Goal: Complete application form

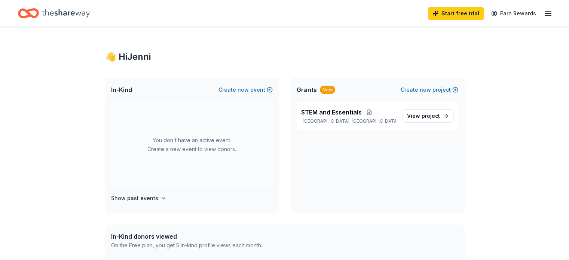
click at [545, 13] on line "button" at bounding box center [548, 13] width 6 height 0
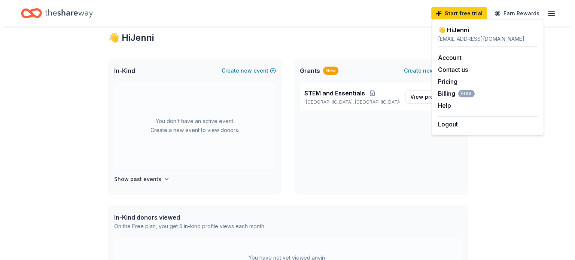
scroll to position [14, 0]
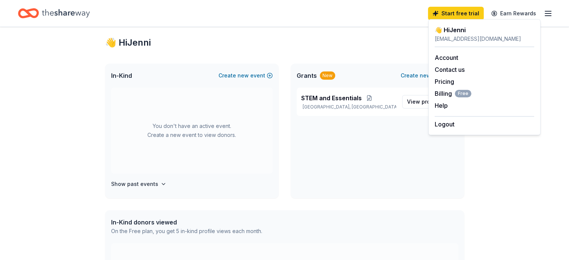
click at [377, 141] on div "STEM and Essentials Cookeville, [GEOGRAPHIC_DATA] View project" at bounding box center [378, 143] width 174 height 111
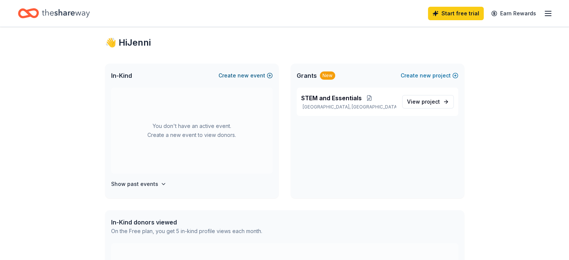
click at [248, 74] on span "new" at bounding box center [243, 75] width 11 height 9
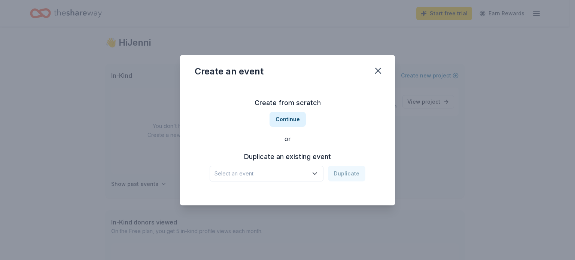
click at [250, 173] on span "Select an event" at bounding box center [261, 173] width 94 height 9
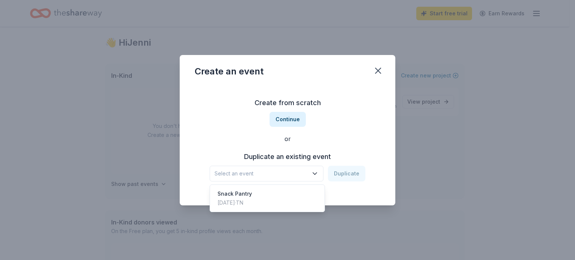
click at [250, 173] on span "Select an event" at bounding box center [261, 173] width 94 height 9
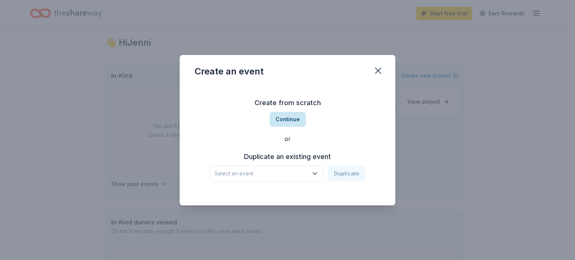
click at [284, 119] on button "Continue" at bounding box center [287, 119] width 36 height 15
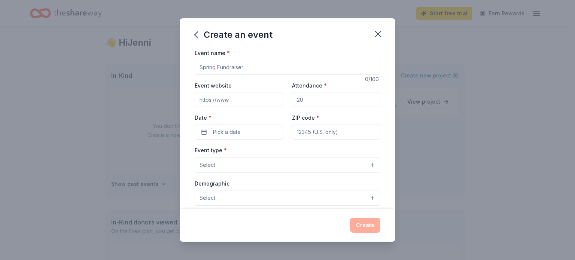
click at [247, 68] on input "Event name *" at bounding box center [288, 67] width 186 height 15
type input "S"
type input "Stem"
click at [251, 95] on input "Event website" at bounding box center [239, 99] width 88 height 15
click at [306, 97] on input "Attendance *" at bounding box center [336, 99] width 88 height 15
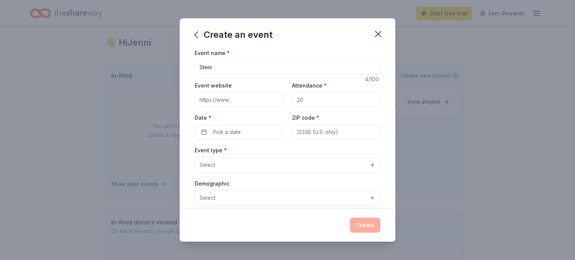
click at [306, 97] on input "Attendance *" at bounding box center [336, 99] width 88 height 15
type input "415"
click at [263, 131] on button "Pick a date" at bounding box center [239, 132] width 88 height 15
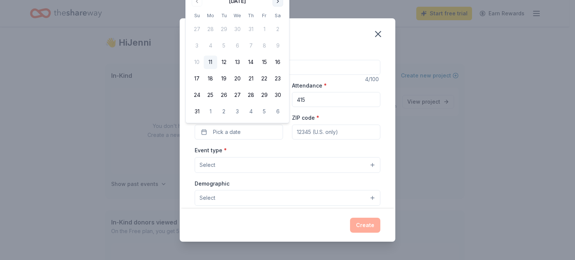
click at [279, 3] on button "Go to next month" at bounding box center [277, 1] width 10 height 10
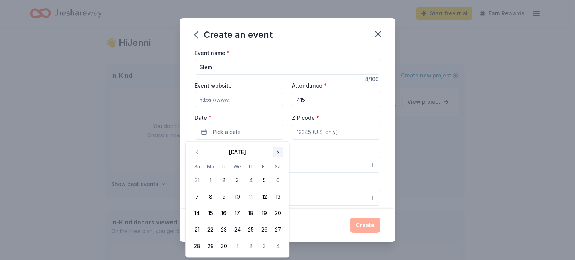
click at [278, 151] on button "Go to next month" at bounding box center [277, 152] width 10 height 10
click at [265, 232] on button "24" at bounding box center [263, 229] width 13 height 13
click at [327, 134] on input "ZIP code *" at bounding box center [336, 132] width 88 height 15
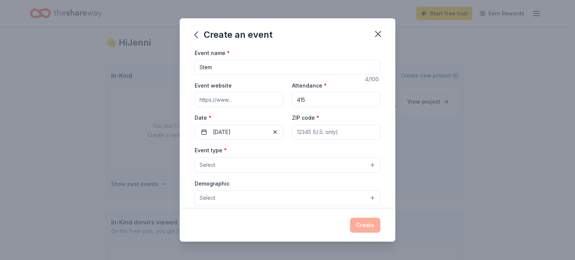
type input "38506"
click at [325, 159] on button "Select" at bounding box center [288, 165] width 186 height 16
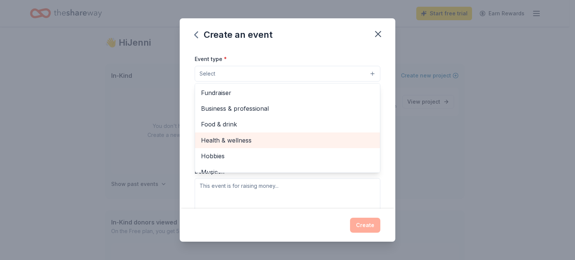
scroll to position [25, 0]
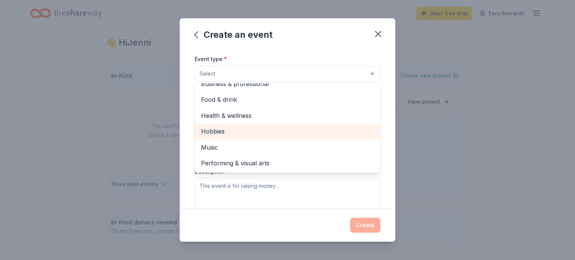
click at [282, 134] on span "Hobbies" at bounding box center [287, 131] width 173 height 10
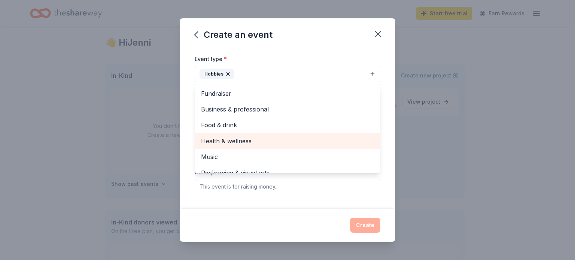
scroll to position [9, 0]
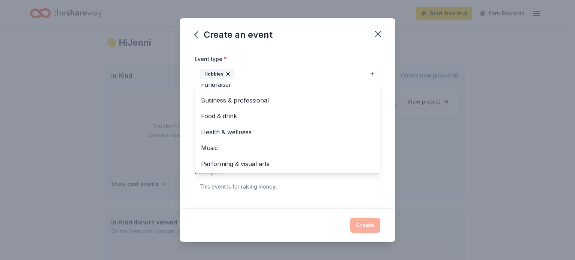
click at [184, 104] on div "Event name * Stem 4 /100 Event website Attendance * 415 Date * 10/24/2025 ZIP c…" at bounding box center [288, 128] width 216 height 161
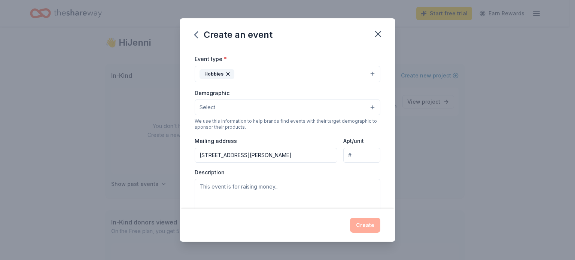
click at [227, 112] on button "Select" at bounding box center [288, 108] width 186 height 16
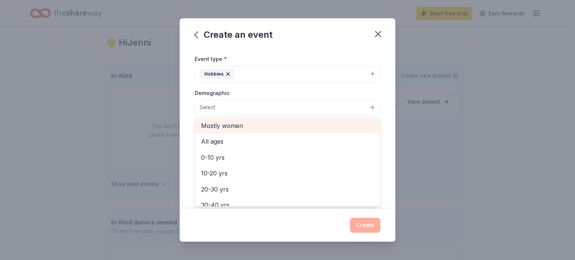
scroll to position [32, 0]
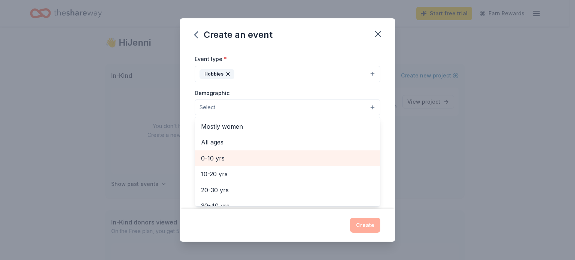
click at [233, 155] on span "0-10 yrs" at bounding box center [287, 158] width 173 height 10
click at [233, 155] on span "10-20 yrs" at bounding box center [287, 159] width 173 height 10
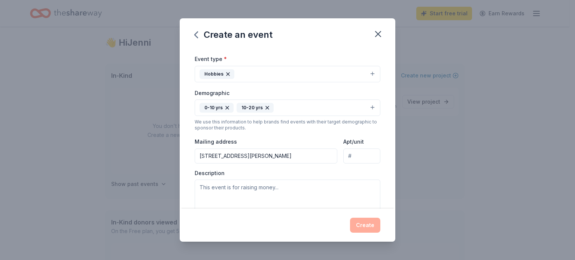
click at [266, 104] on div "10-20 yrs" at bounding box center [255, 108] width 37 height 10
click at [266, 107] on icon "button" at bounding box center [267, 107] width 3 height 3
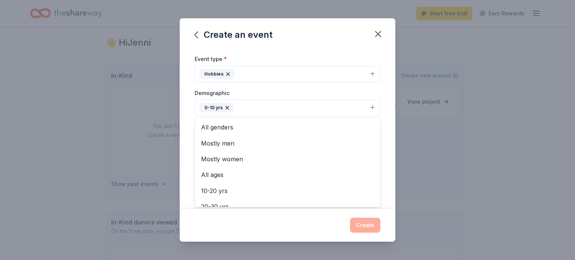
click at [186, 96] on div "Event name * Stem 4 /100 Event website Attendance * 415 Date * 10/24/2025 ZIP c…" at bounding box center [288, 128] width 216 height 161
click at [366, 108] on button "0-10 yrs" at bounding box center [288, 108] width 186 height 16
click at [309, 130] on span "All genders" at bounding box center [287, 127] width 173 height 10
click at [183, 126] on div "Event name * Stem 4 /100 Event website Attendance * 415 Date * 10/24/2025 ZIP c…" at bounding box center [288, 128] width 216 height 161
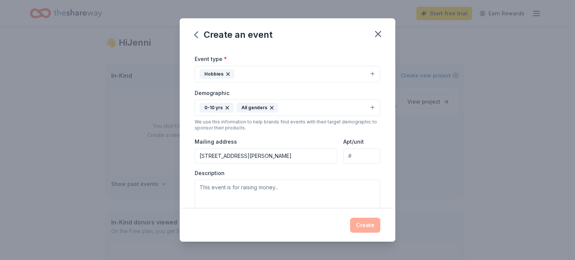
scroll to position [123, 0]
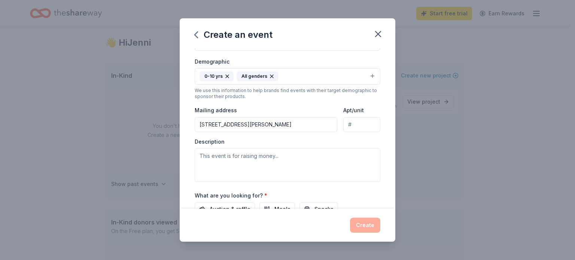
click at [238, 126] on input "5261 Ditty Rd" at bounding box center [266, 124] width 143 height 15
drag, startPoint x: 238, startPoint y: 126, endPoint x: 177, endPoint y: 127, distance: 61.8
click at [177, 127] on div "Create an event Event name * Stem 4 /100 Event website Attendance * 415 Date * …" at bounding box center [287, 130] width 575 height 260
type input "[STREET_ADDRESS][PERSON_NAME]"
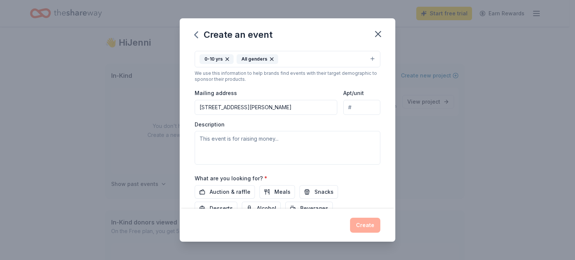
scroll to position [149, 0]
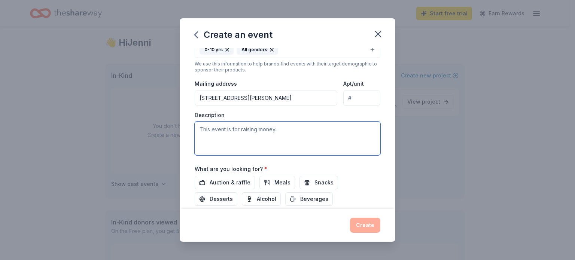
click at [232, 136] on textarea at bounding box center [288, 139] width 186 height 34
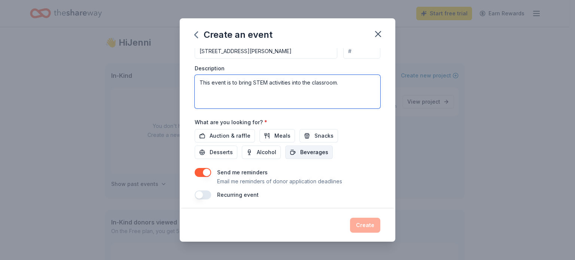
scroll to position [198, 0]
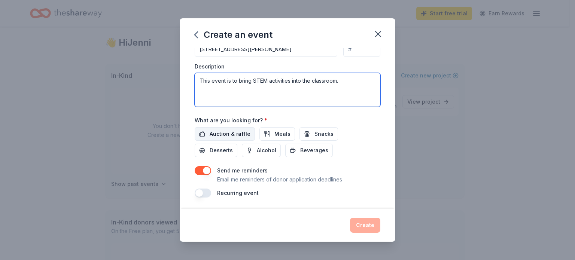
type textarea "This event is to bring STEM activities into the classroom."
click at [239, 134] on span "Auction & raffle" at bounding box center [230, 133] width 41 height 9
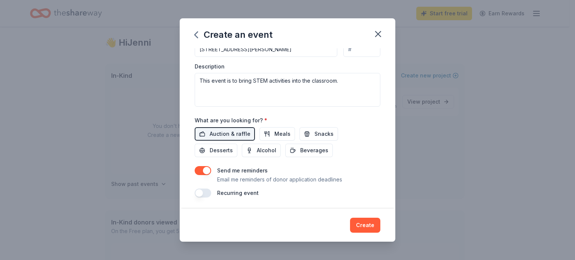
click at [210, 193] on button "button" at bounding box center [203, 193] width 16 height 9
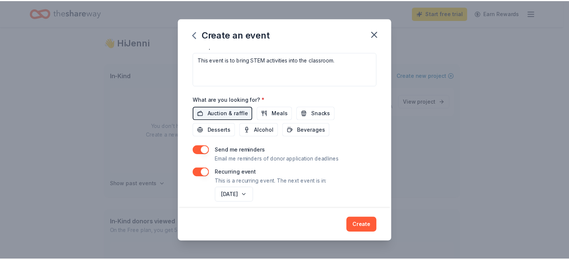
scroll to position [225, 0]
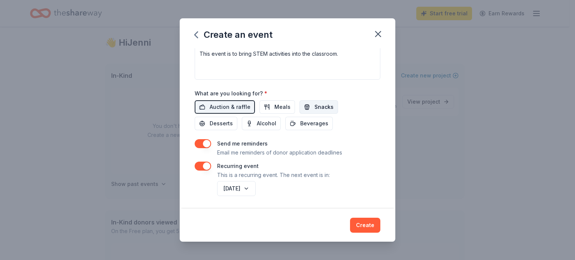
click at [314, 103] on span "Snacks" at bounding box center [323, 107] width 19 height 9
click at [367, 226] on button "Create" at bounding box center [365, 225] width 30 height 15
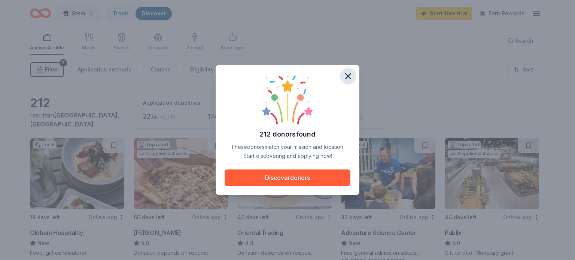
click at [344, 79] on icon "button" at bounding box center [348, 76] width 10 height 10
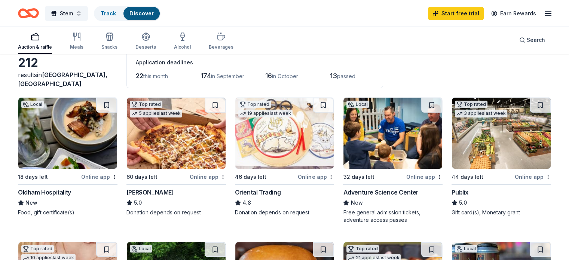
scroll to position [40, 0]
click at [395, 190] on div "Adventure Science Center" at bounding box center [380, 192] width 75 height 9
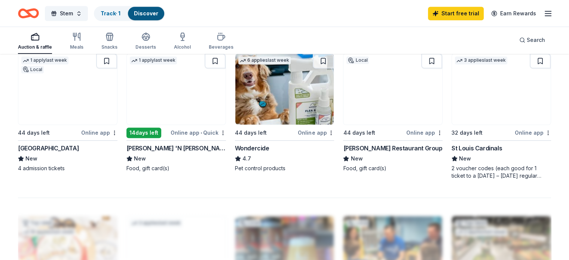
scroll to position [518, 0]
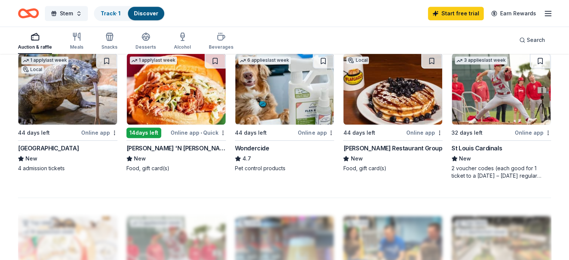
click at [73, 98] on img at bounding box center [67, 89] width 99 height 71
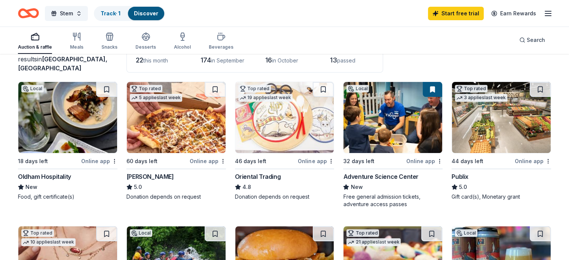
scroll to position [55, 0]
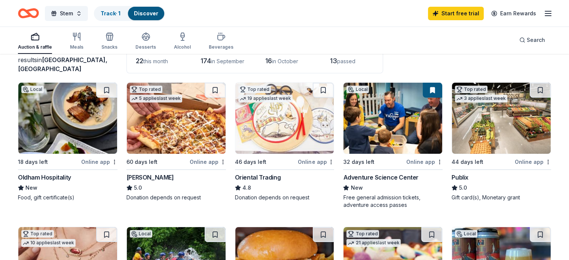
click at [268, 179] on div "Oriental Trading" at bounding box center [258, 177] width 46 height 9
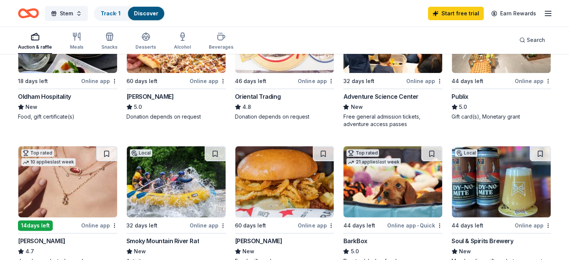
scroll to position [0, 0]
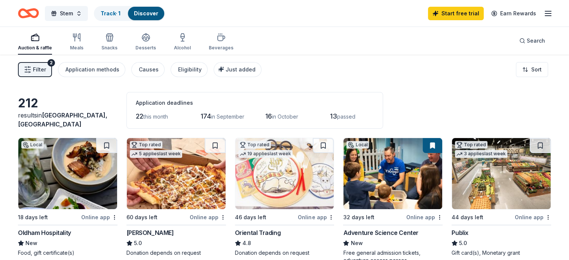
click at [237, 116] on span "in September" at bounding box center [227, 116] width 33 height 6
click at [143, 119] on span "22" at bounding box center [139, 116] width 7 height 8
click at [483, 187] on img at bounding box center [501, 173] width 99 height 71
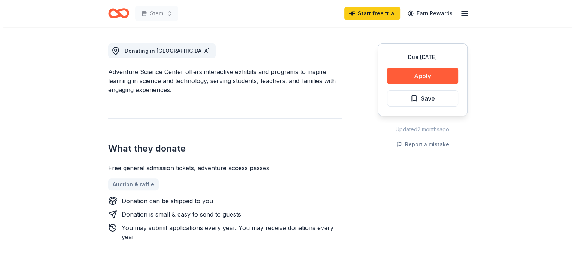
scroll to position [202, 0]
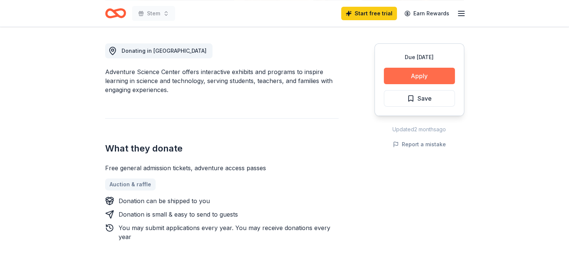
click at [413, 76] on button "Apply" at bounding box center [419, 76] width 71 height 16
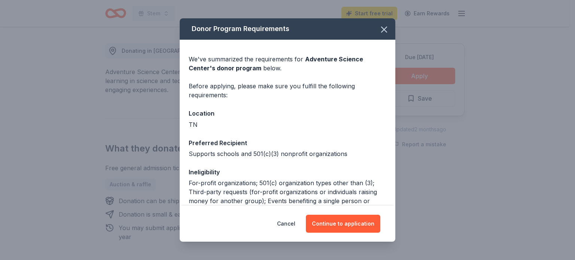
scroll to position [86, 0]
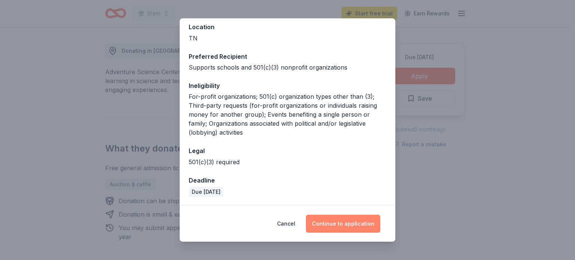
click at [335, 220] on button "Continue to application" at bounding box center [343, 224] width 74 height 18
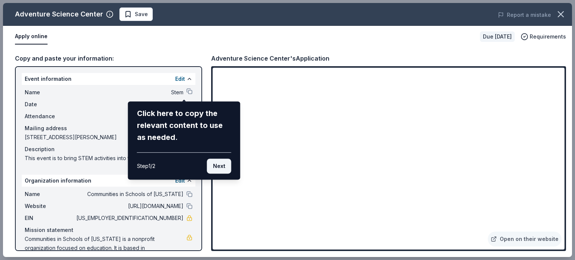
click at [214, 166] on button "Next" at bounding box center [219, 166] width 24 height 15
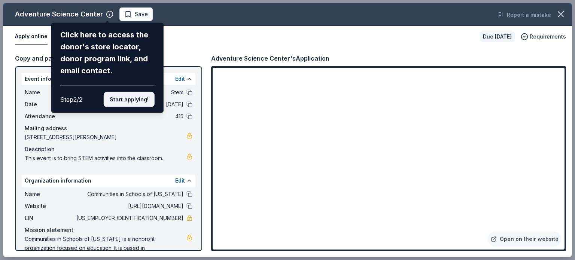
click at [142, 102] on button "Start applying!" at bounding box center [129, 99] width 51 height 15
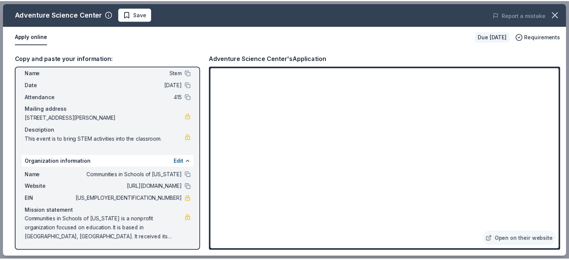
scroll to position [0, 0]
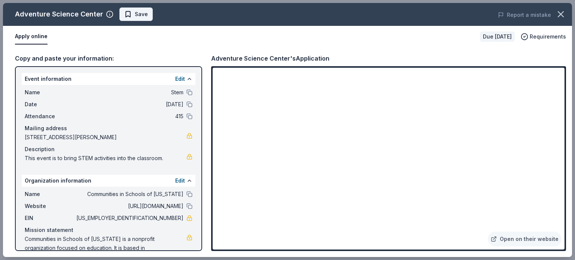
click at [124, 13] on span "Save" at bounding box center [136, 14] width 24 height 9
click at [567, 14] on button "button" at bounding box center [560, 14] width 16 height 16
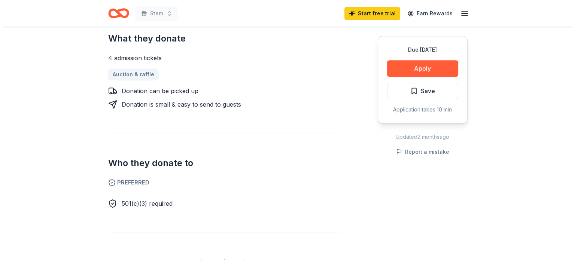
scroll to position [321, 0]
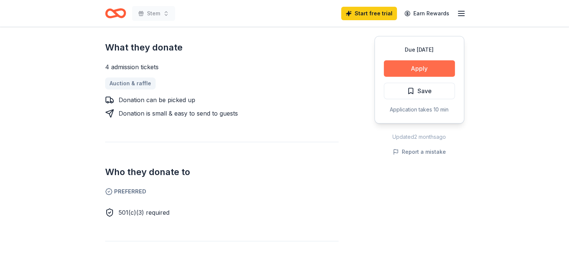
click at [443, 64] on button "Apply" at bounding box center [419, 68] width 71 height 16
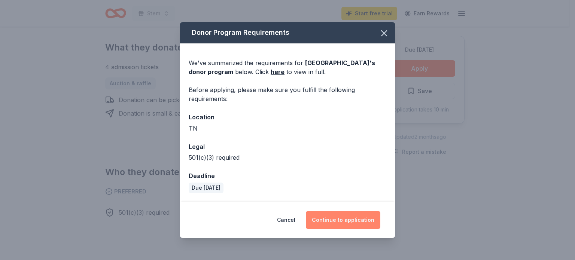
click at [344, 215] on button "Continue to application" at bounding box center [343, 220] width 74 height 18
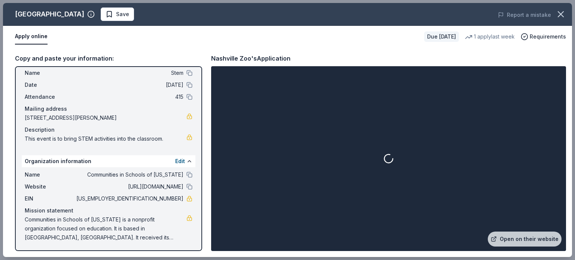
scroll to position [19, 0]
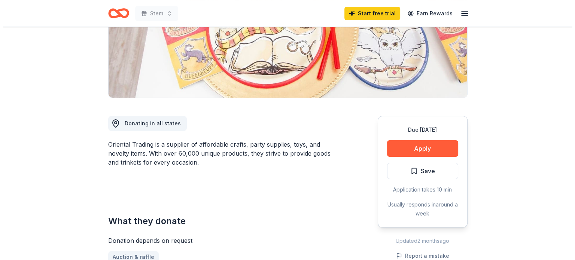
scroll to position [135, 0]
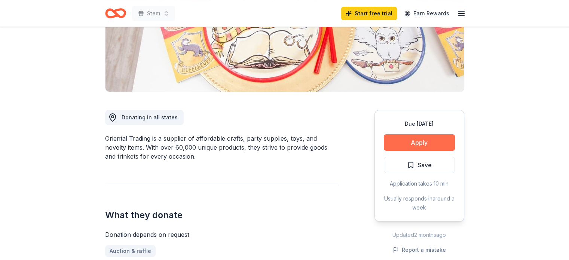
click at [430, 144] on button "Apply" at bounding box center [419, 142] width 71 height 16
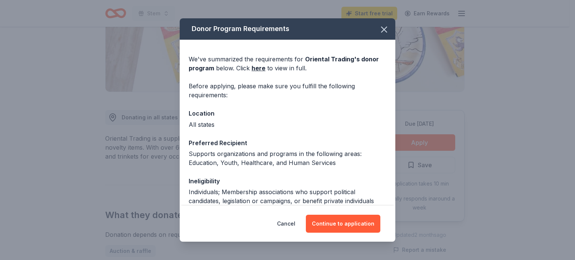
scroll to position [68, 0]
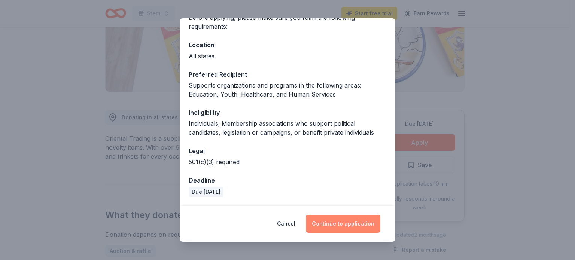
click at [342, 215] on button "Continue to application" at bounding box center [343, 224] width 74 height 18
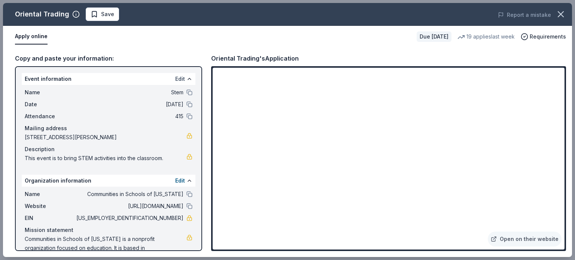
click at [176, 77] on button "Edit" at bounding box center [180, 78] width 10 height 9
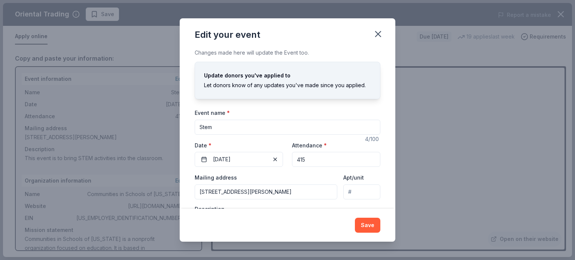
drag, startPoint x: 218, startPoint y: 132, endPoint x: 189, endPoint y: 132, distance: 28.4
click at [189, 132] on div "Changes made here will update the Event too. Update donors you've applied to Le…" at bounding box center [288, 128] width 216 height 161
type input "Fabulous [DATE]-Every Week"
click at [250, 160] on button "[DATE]" at bounding box center [239, 159] width 88 height 15
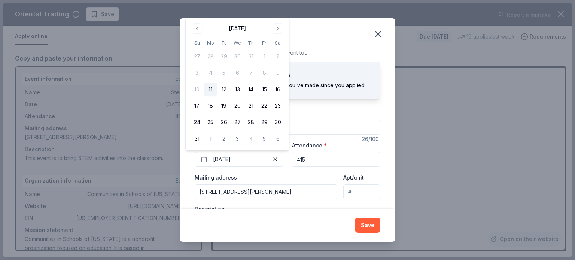
click at [264, 179] on div "Mailing address [STREET_ADDRESS][PERSON_NAME]" at bounding box center [266, 186] width 143 height 27
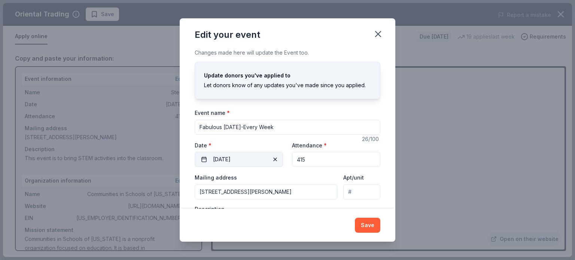
click at [256, 163] on button "[DATE]" at bounding box center [239, 159] width 88 height 15
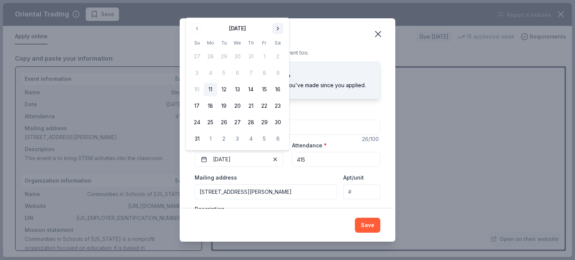
click at [279, 26] on button "Go to next month" at bounding box center [277, 28] width 10 height 10
click at [265, 86] on button "12" at bounding box center [263, 89] width 13 height 13
click at [311, 173] on div "Mailing address [STREET_ADDRESS][PERSON_NAME]" at bounding box center [266, 186] width 143 height 27
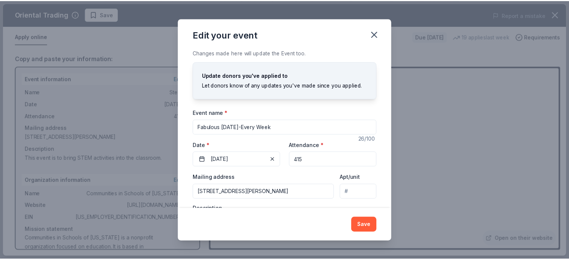
scroll to position [52, 0]
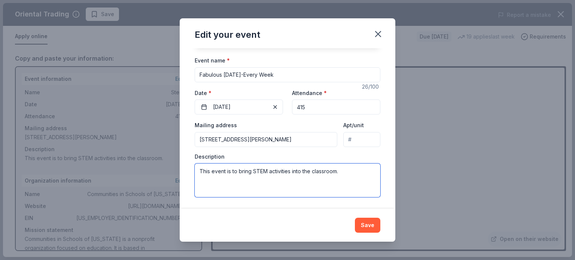
drag, startPoint x: 343, startPoint y: 178, endPoint x: 179, endPoint y: 172, distance: 164.0
click at [179, 172] on div "Edit your event Changes made here will update the Event too. Update donors you'…" at bounding box center [287, 130] width 575 height 260
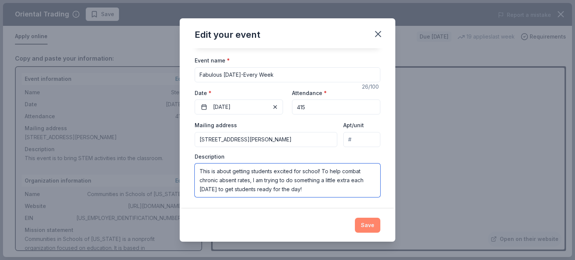
type textarea "This is about getting students excited for school! To help combat chronic absen…"
click at [367, 227] on button "Save" at bounding box center [367, 225] width 25 height 15
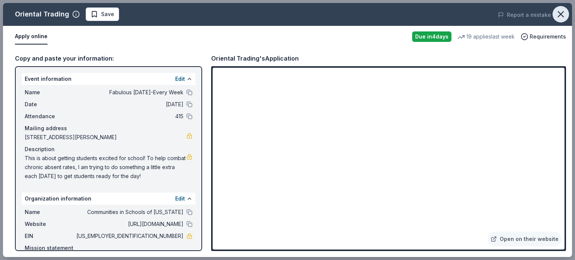
click at [562, 12] on icon "button" at bounding box center [560, 14] width 5 height 5
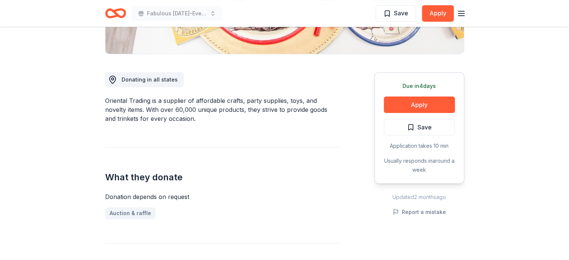
scroll to position [0, 0]
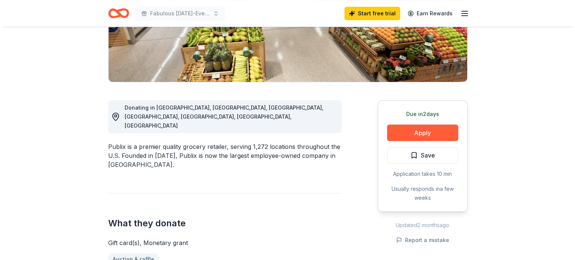
scroll to position [149, 0]
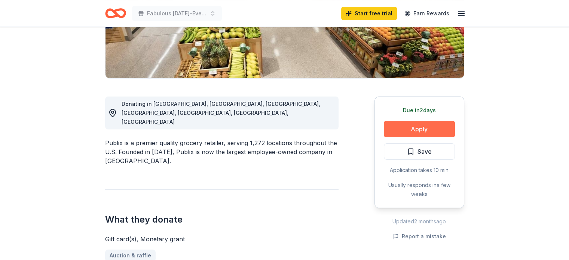
click at [438, 129] on button "Apply" at bounding box center [419, 129] width 71 height 16
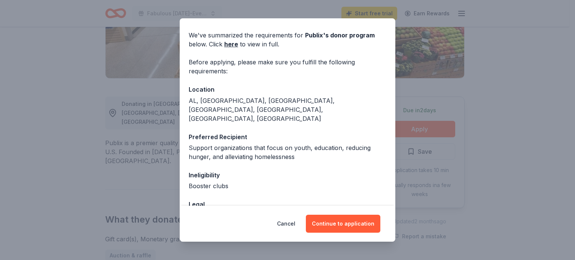
scroll to position [60, 0]
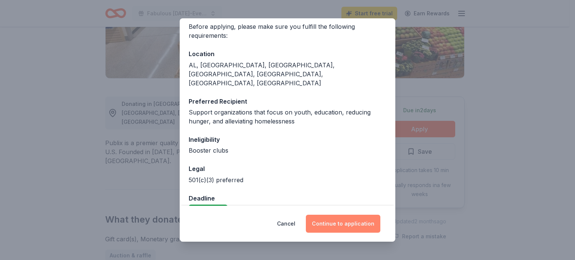
click at [333, 221] on button "Continue to application" at bounding box center [343, 224] width 74 height 18
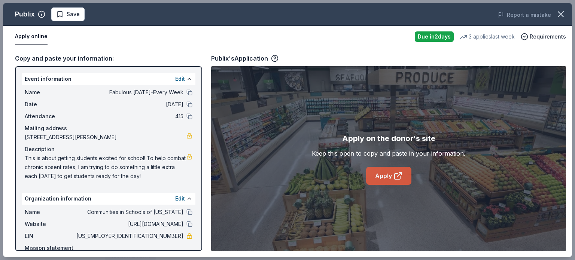
click at [371, 175] on link "Apply" at bounding box center [388, 176] width 45 height 18
click at [383, 173] on link "Apply" at bounding box center [388, 176] width 45 height 18
click at [402, 177] on link "Apply" at bounding box center [388, 176] width 45 height 18
drag, startPoint x: 530, startPoint y: 58, endPoint x: 543, endPoint y: 53, distance: 14.6
click at [543, 53] on div "Copy and paste your information: Event information Edit Name Fabulous [DATE]-Ev…" at bounding box center [287, 153] width 569 height 210
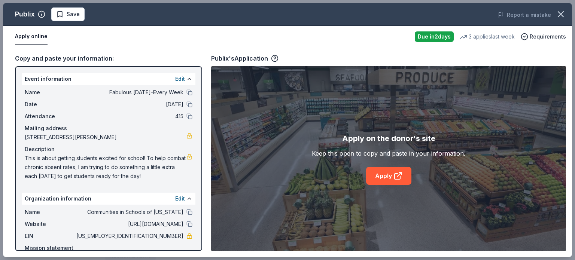
click at [394, 139] on div "Apply on the donor's site" at bounding box center [388, 138] width 93 height 12
click at [394, 172] on icon at bounding box center [397, 175] width 9 height 9
